Goal: Navigation & Orientation: Find specific page/section

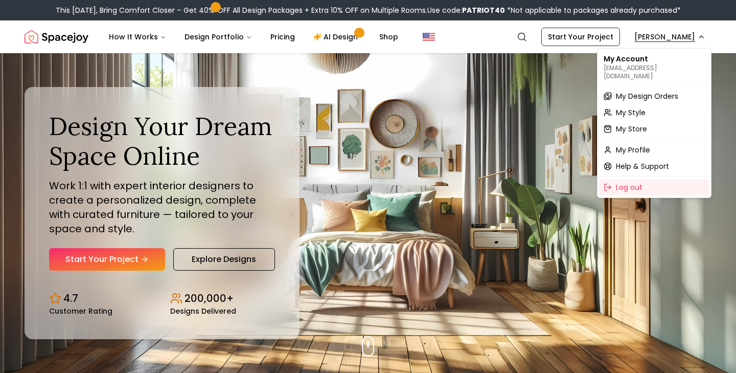
click at [639, 145] on span "My Profile" at bounding box center [633, 150] width 34 height 10
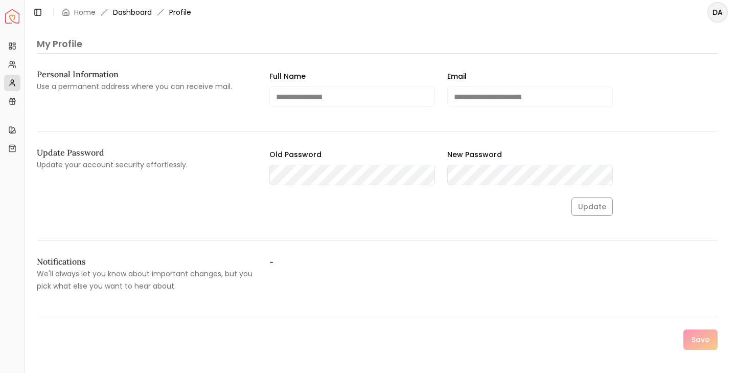
click at [123, 11] on link "Dashboard" at bounding box center [132, 12] width 39 height 10
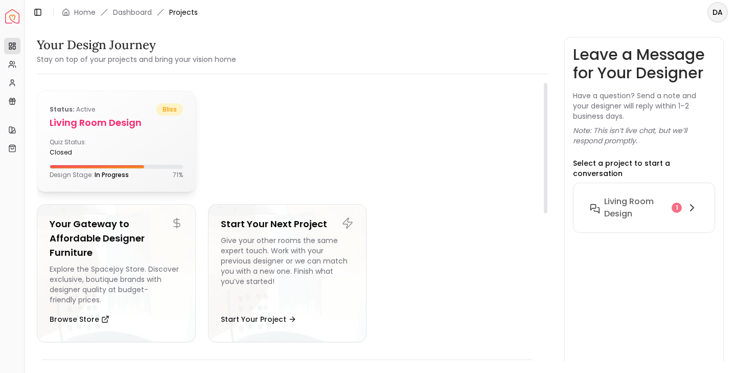
click at [112, 125] on h5 "Living Room design" at bounding box center [116, 123] width 133 height 14
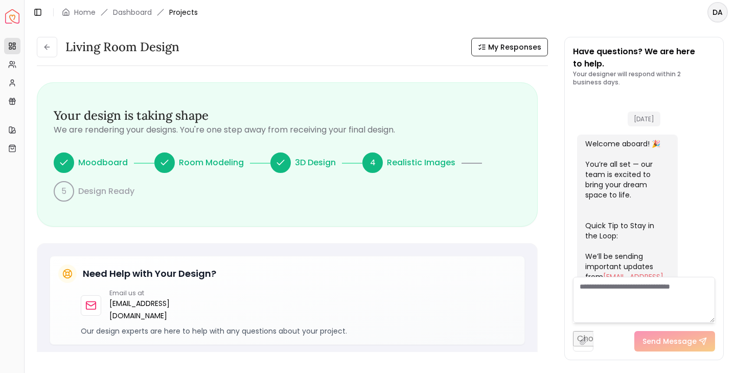
scroll to position [421, 0]
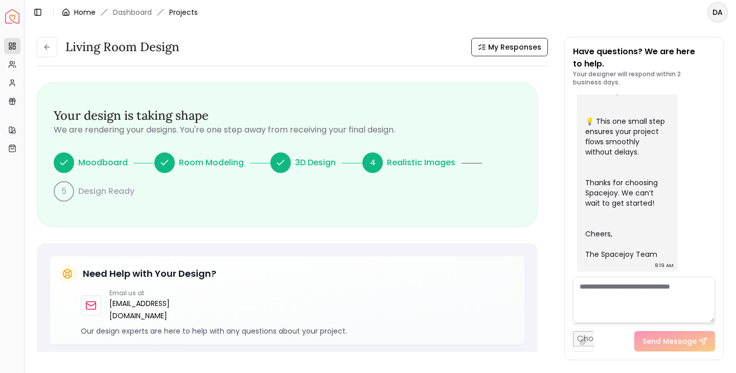
click at [86, 13] on link "Home" at bounding box center [84, 12] width 21 height 10
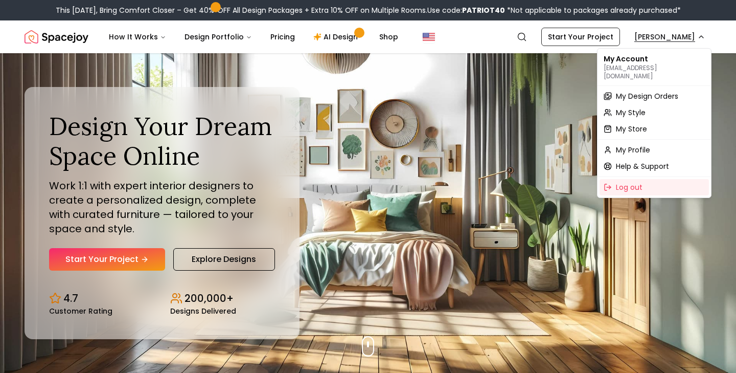
click at [630, 91] on span "My Design Orders" at bounding box center [647, 96] width 62 height 10
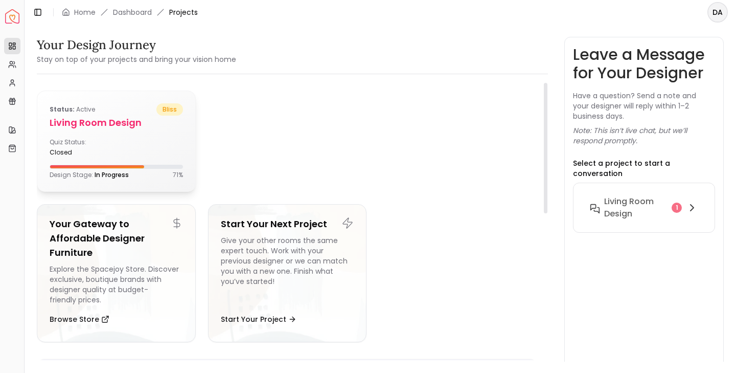
click at [118, 121] on h5 "Living Room design" at bounding box center [116, 123] width 133 height 14
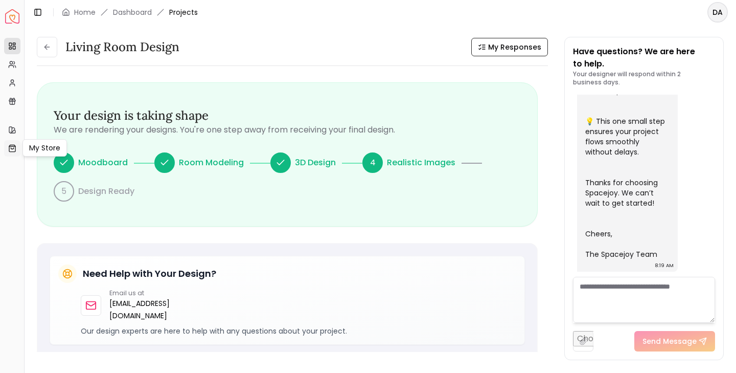
click at [15, 143] on link "My Store" at bounding box center [12, 148] width 16 height 16
